Goal: Information Seeking & Learning: Stay updated

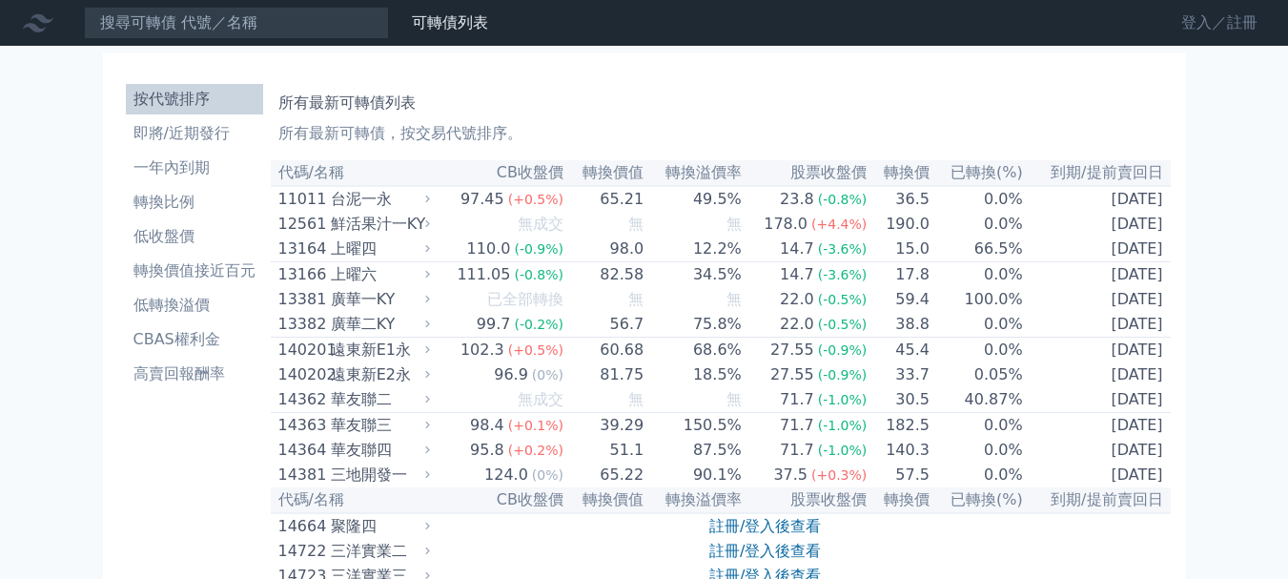
click at [1231, 26] on link "登入／註冊" at bounding box center [1219, 23] width 107 height 31
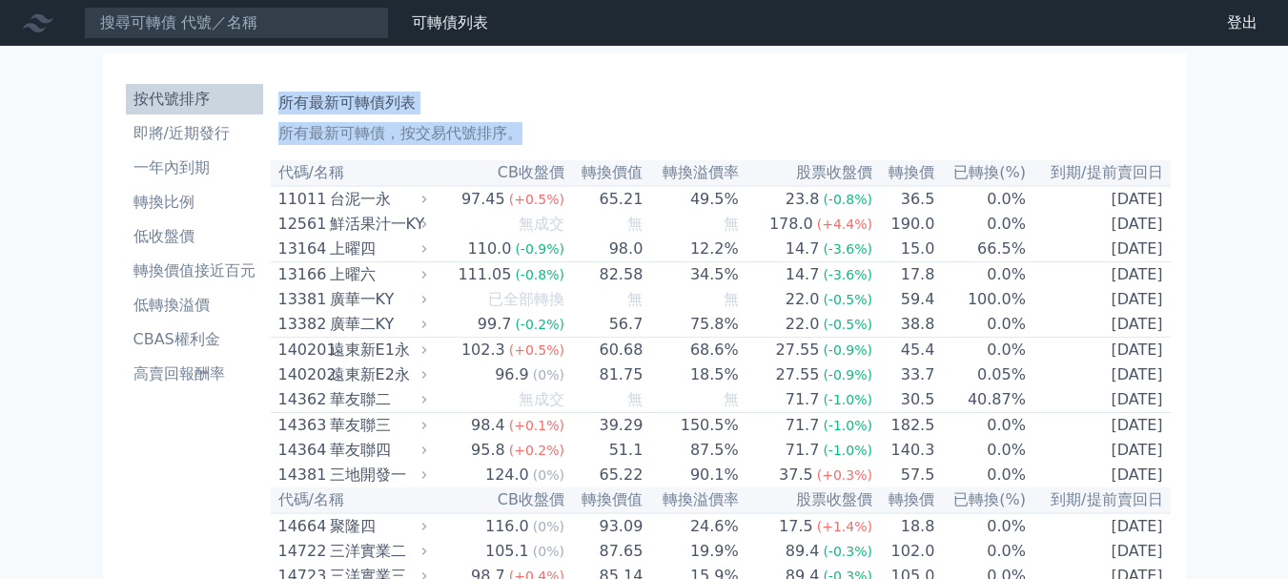
drag, startPoint x: 282, startPoint y: 107, endPoint x: 1256, endPoint y: 43, distance: 976.4
copy div "所有最新可轉債列表 所有最新可轉債，按交易代號排序。"
click at [165, 170] on li "一年內到期" at bounding box center [194, 167] width 137 height 23
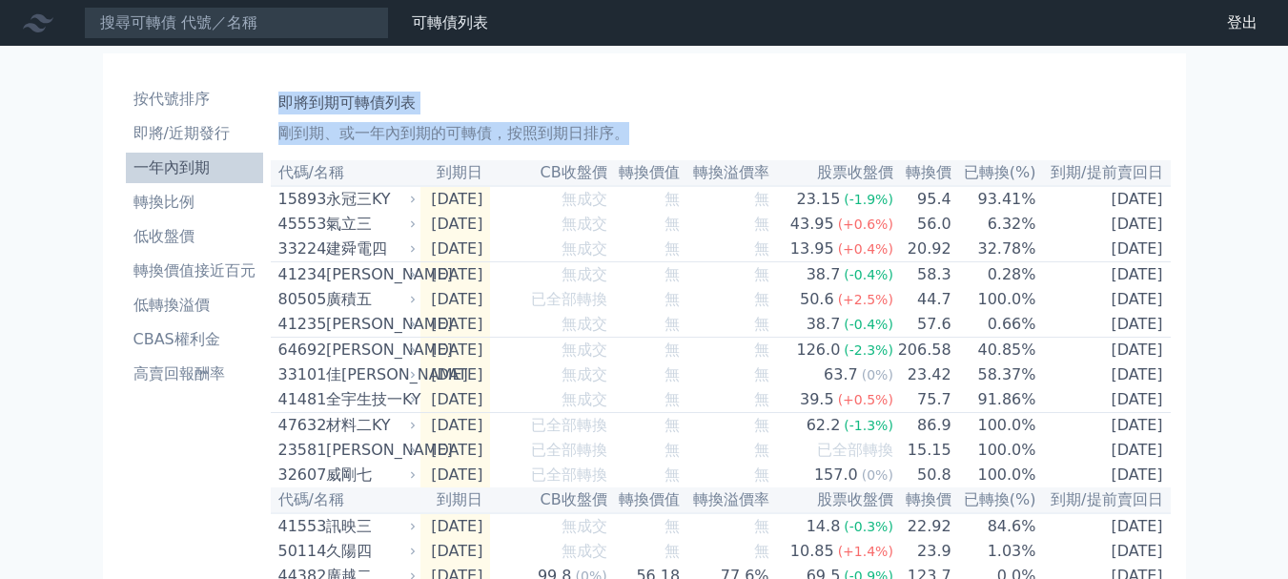
drag, startPoint x: 278, startPoint y: 101, endPoint x: 1266, endPoint y: 90, distance: 987.7
copy div "即將到期可轉債列表 剛到期、或一年內到期的可轉債，按照到期日排序。"
click at [188, 135] on li "即將/近期發行" at bounding box center [194, 133] width 137 height 23
